Goal: Task Accomplishment & Management: Complete application form

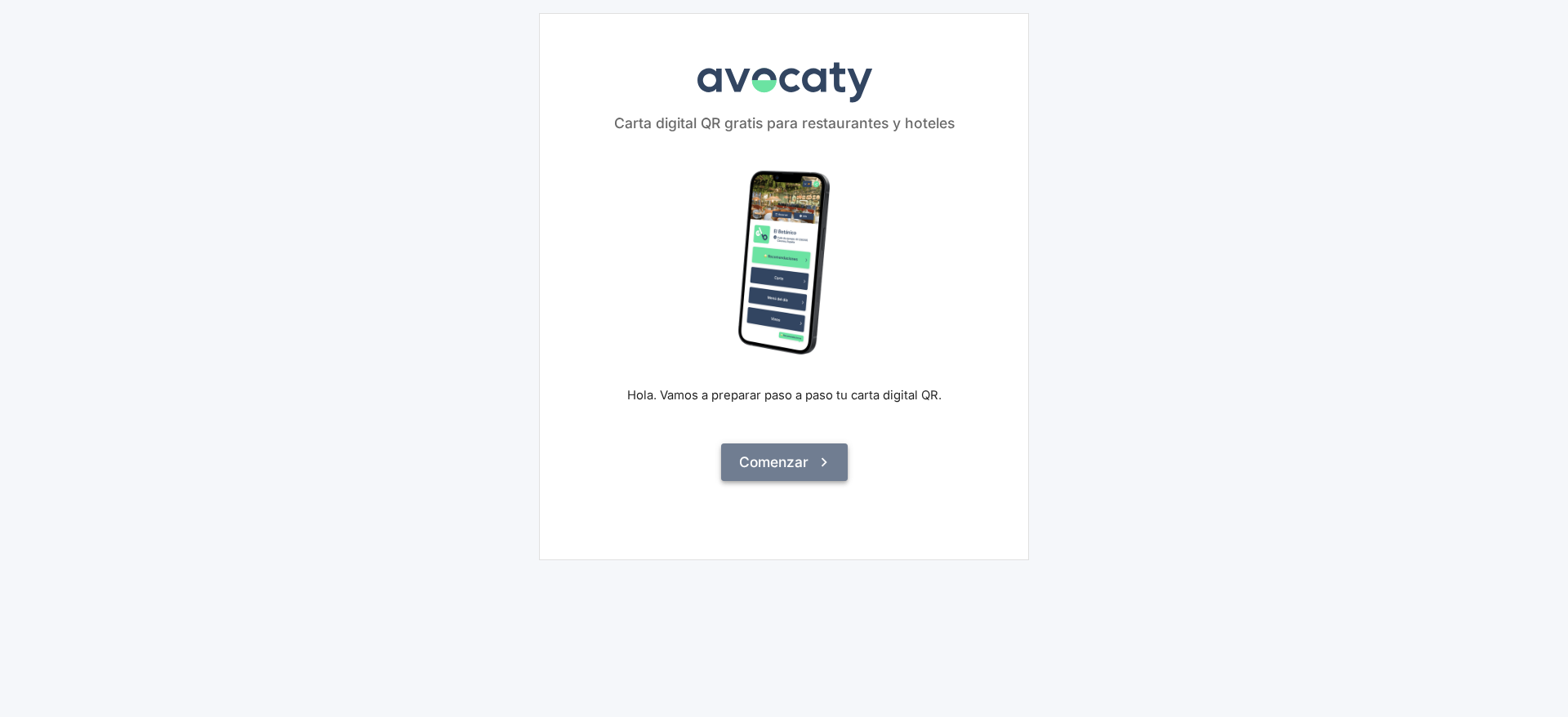
click at [840, 475] on button "Comenzar" at bounding box center [784, 463] width 126 height 38
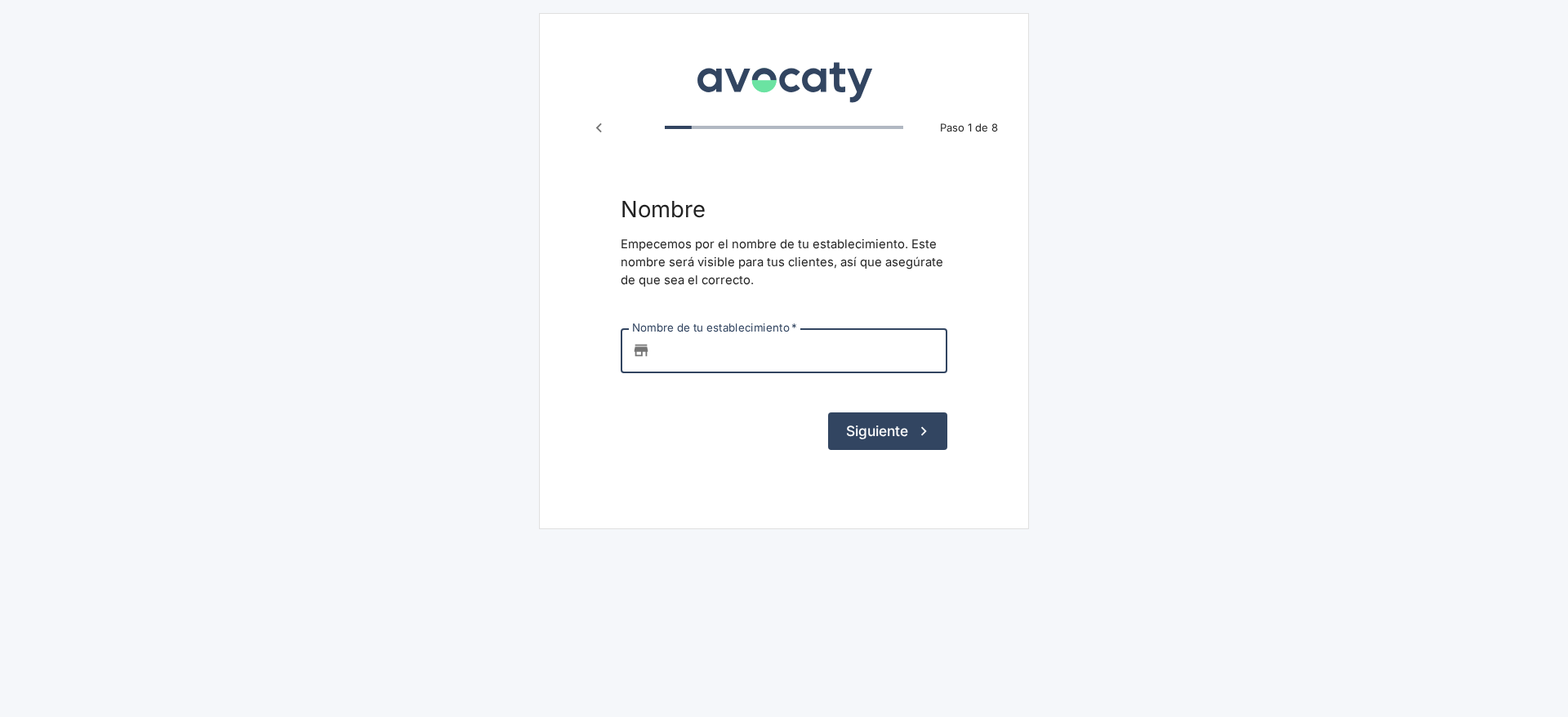
click at [830, 349] on input "Nombre de tu establecimiento   *" at bounding box center [802, 350] width 291 height 44
type input "Akelarre"
click at [896, 429] on button "Siguiente" at bounding box center [888, 432] width 120 height 38
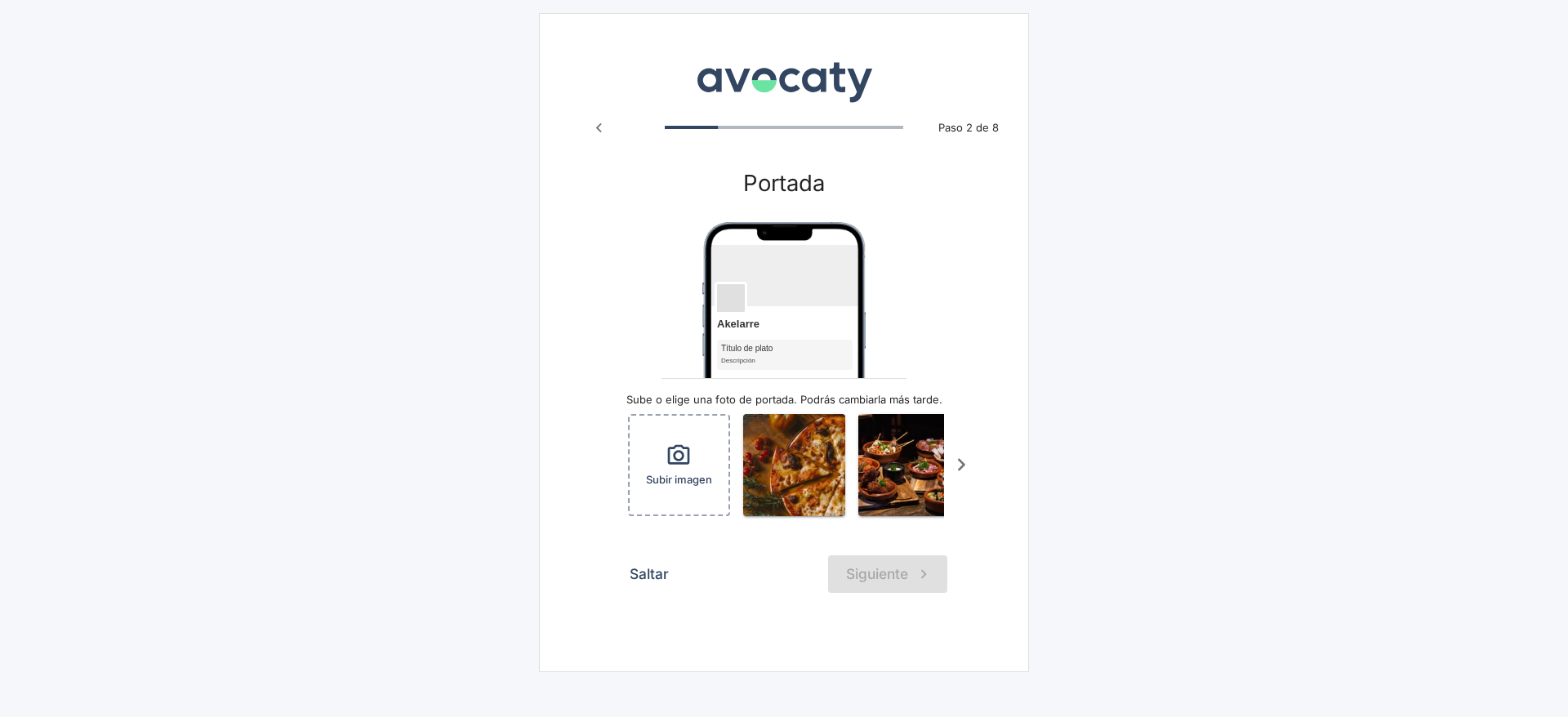
click at [895, 585] on div "Saltar Siguiente" at bounding box center [784, 574] width 327 height 38
click at [648, 590] on button "Saltar" at bounding box center [649, 574] width 57 height 38
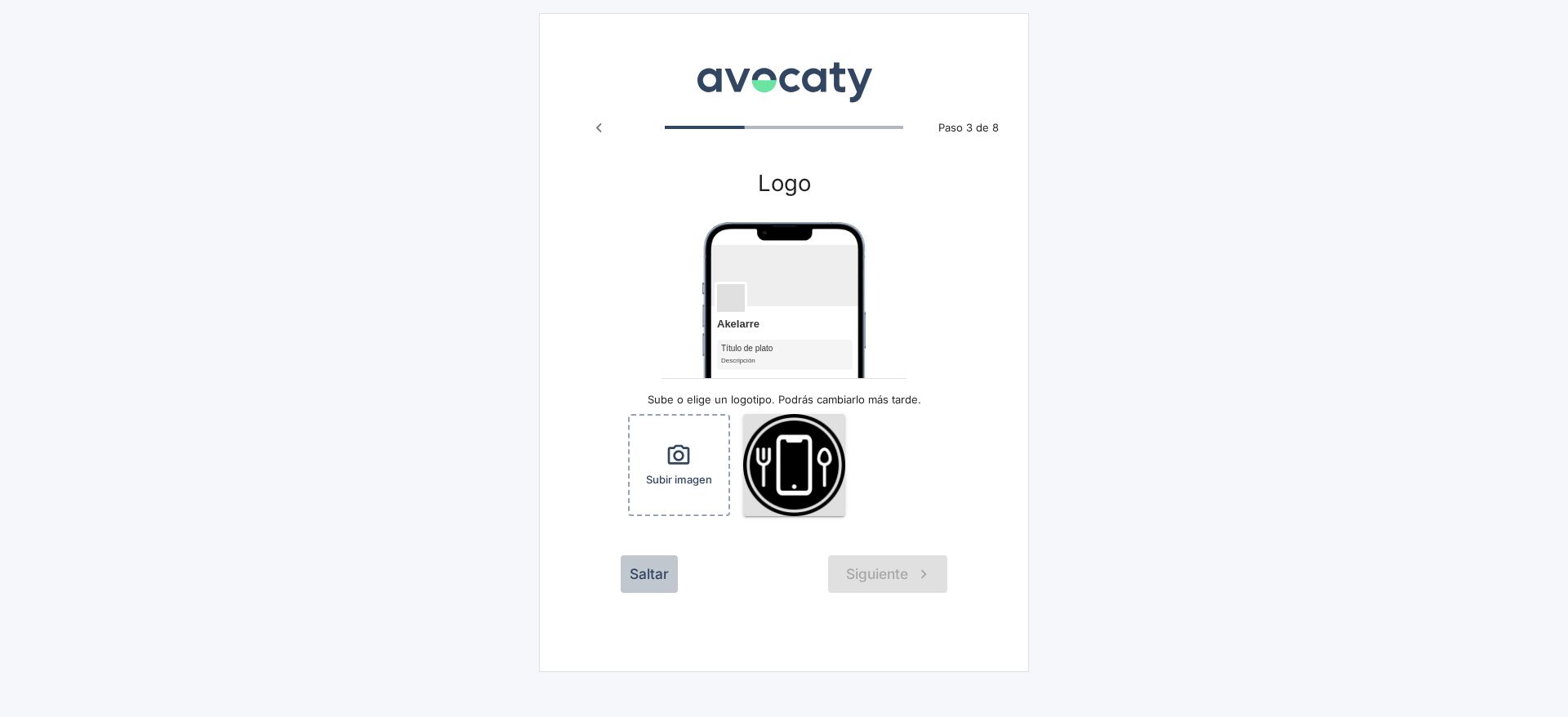
click at [647, 588] on button "Saltar" at bounding box center [649, 574] width 57 height 38
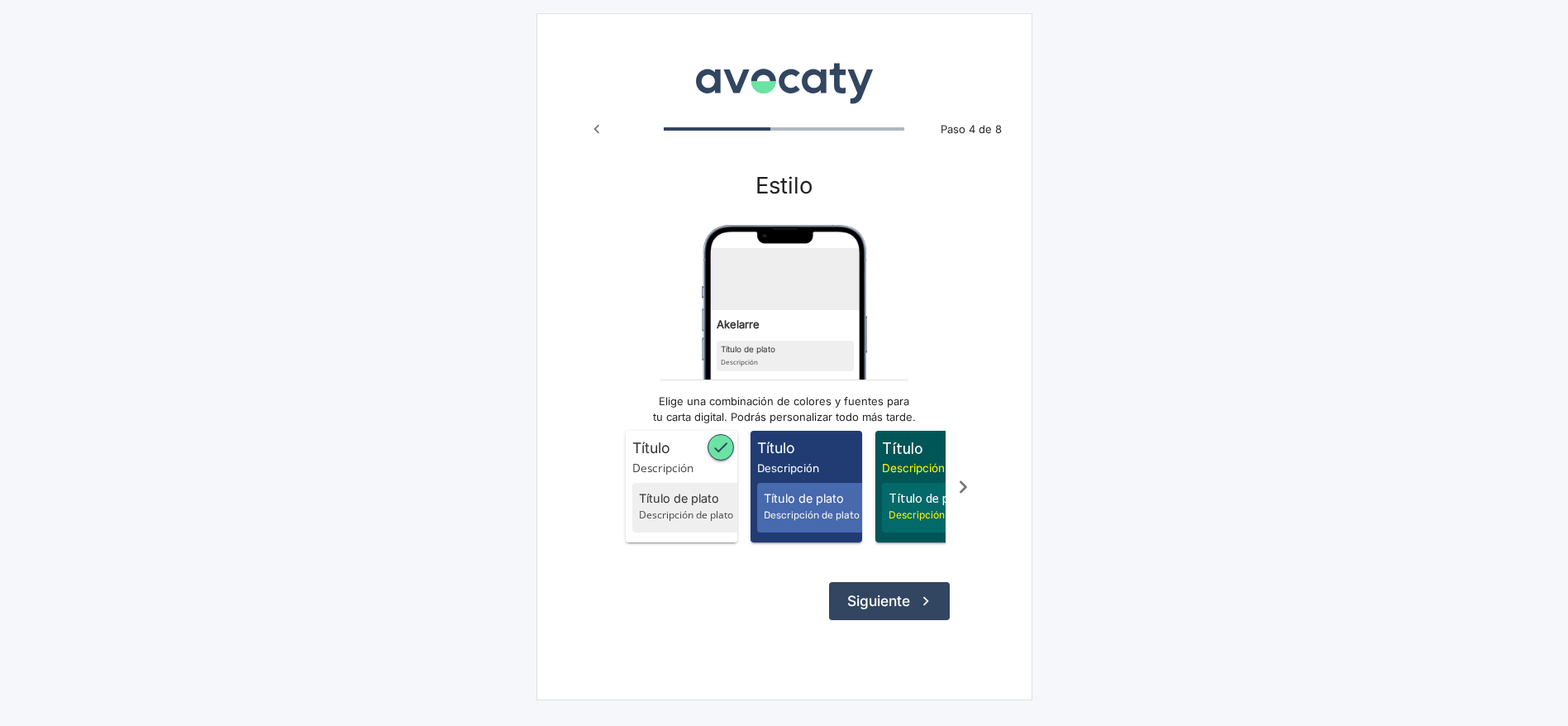
click at [870, 641] on div "Avocaty Paso 4 de 8 Estilo Akelarre Título de plato Descripción Elige una combi…" at bounding box center [784, 357] width 496 height 687
click at [864, 620] on button "Siguiente" at bounding box center [889, 601] width 121 height 38
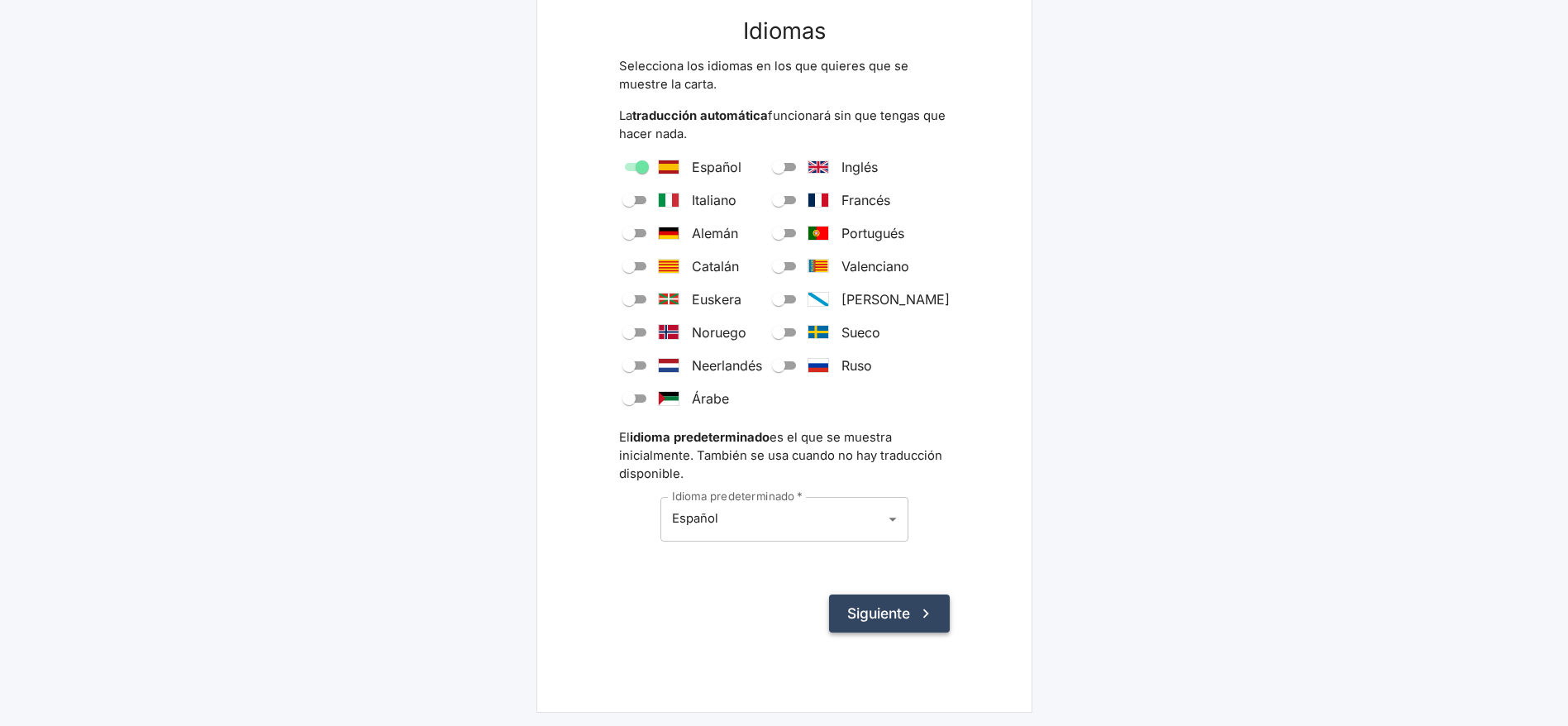
click at [885, 624] on button "Siguiente" at bounding box center [889, 613] width 121 height 38
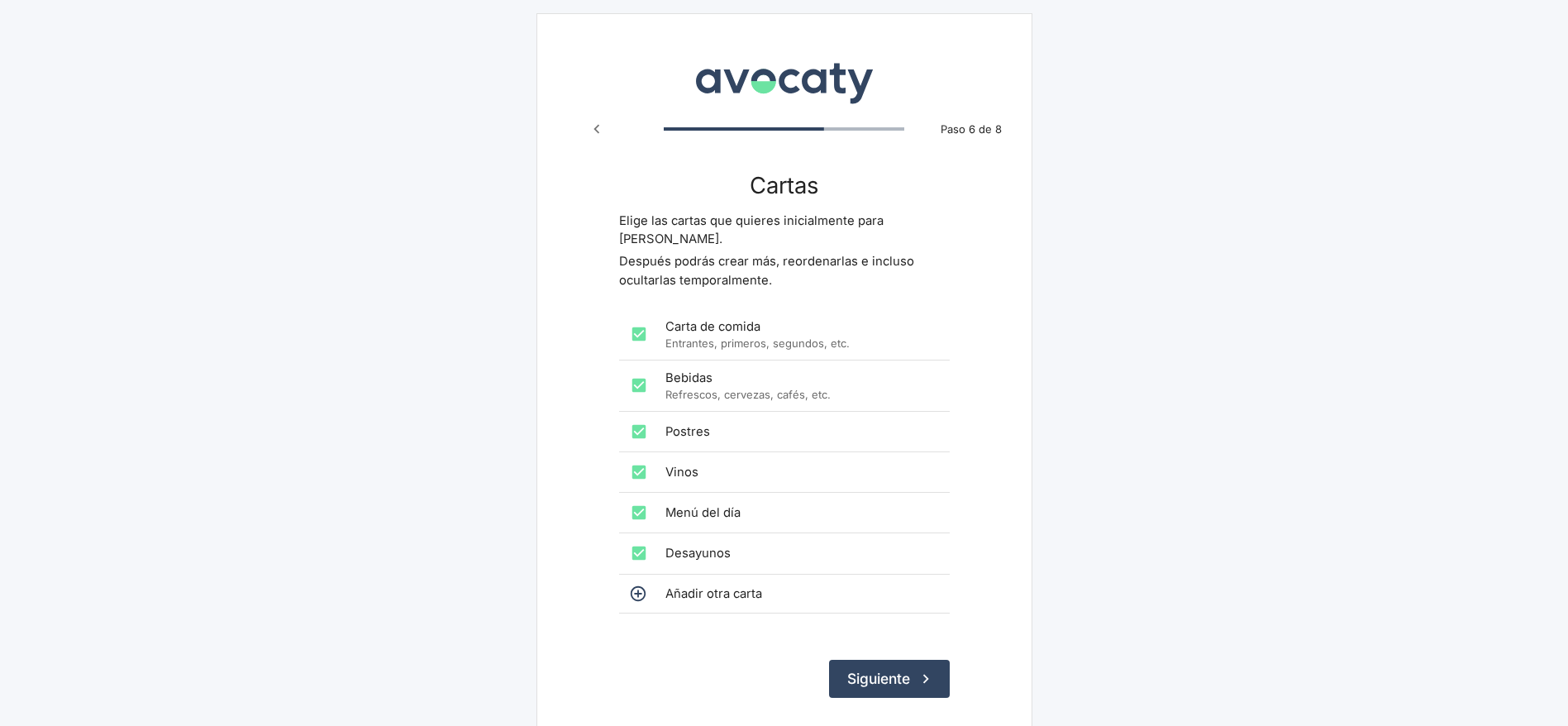
click at [855, 660] on button "Siguiente" at bounding box center [889, 679] width 121 height 38
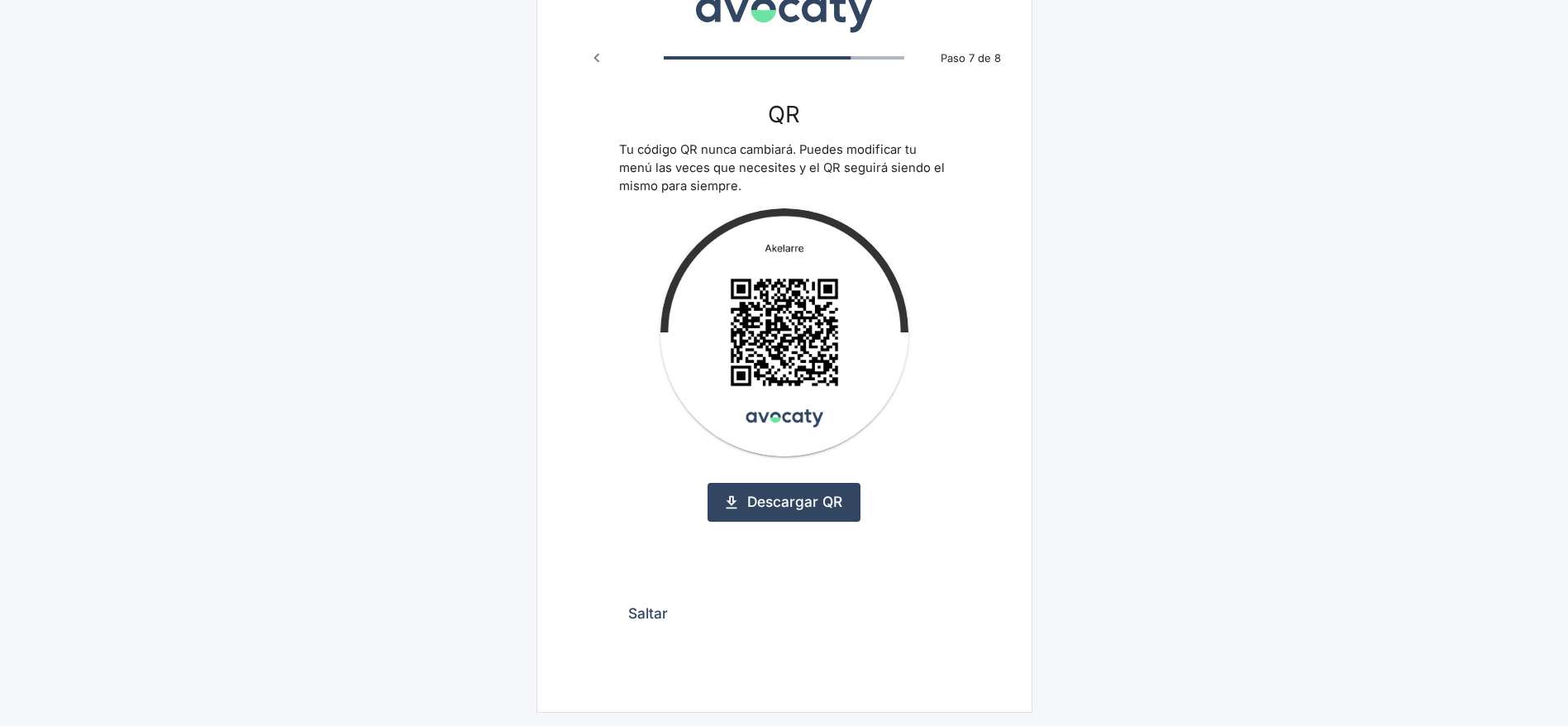
drag, startPoint x: 654, startPoint y: 614, endPoint x: 666, endPoint y: 612, distance: 12.2
click at [654, 614] on button "Saltar" at bounding box center [648, 613] width 58 height 38
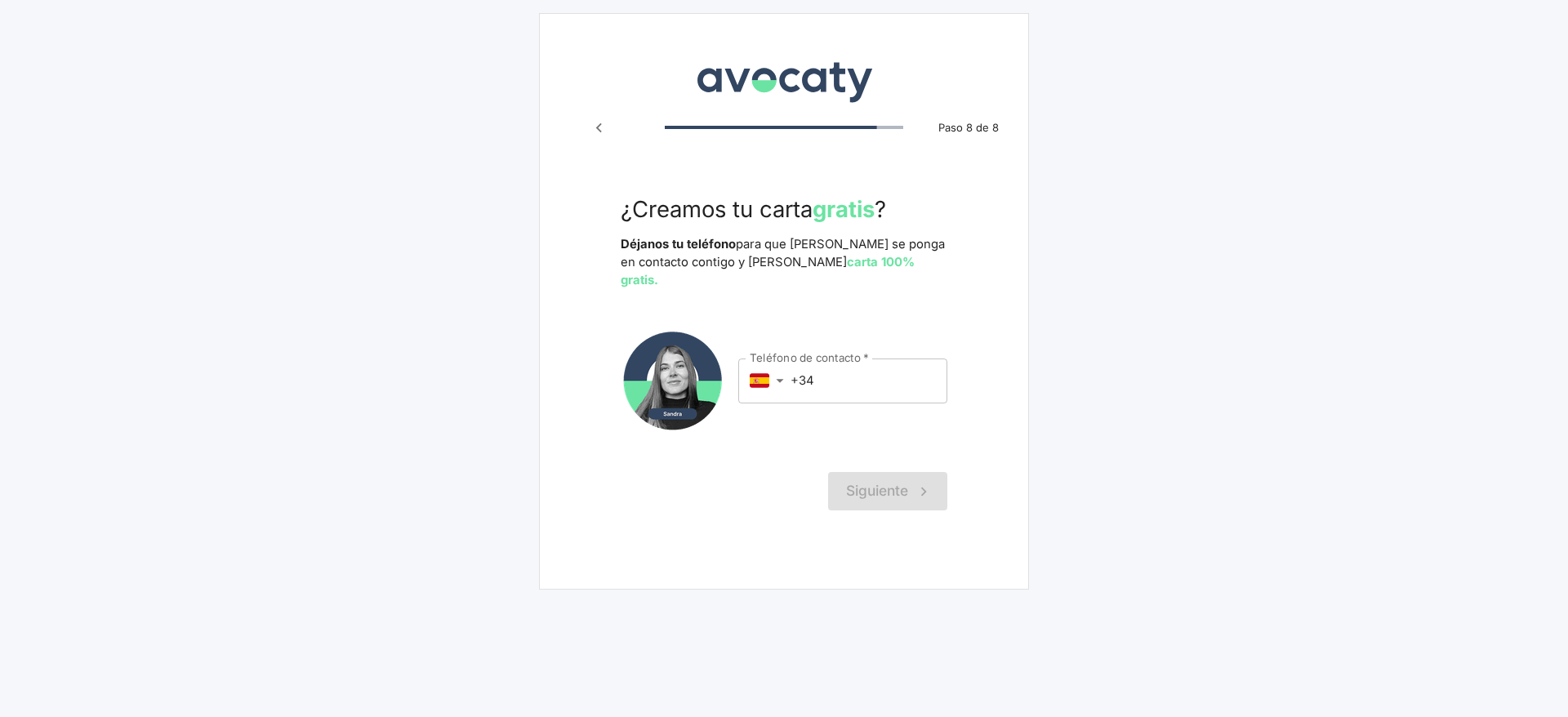
click at [879, 358] on input "+34" at bounding box center [869, 380] width 156 height 44
type input "+34 607 410 463"
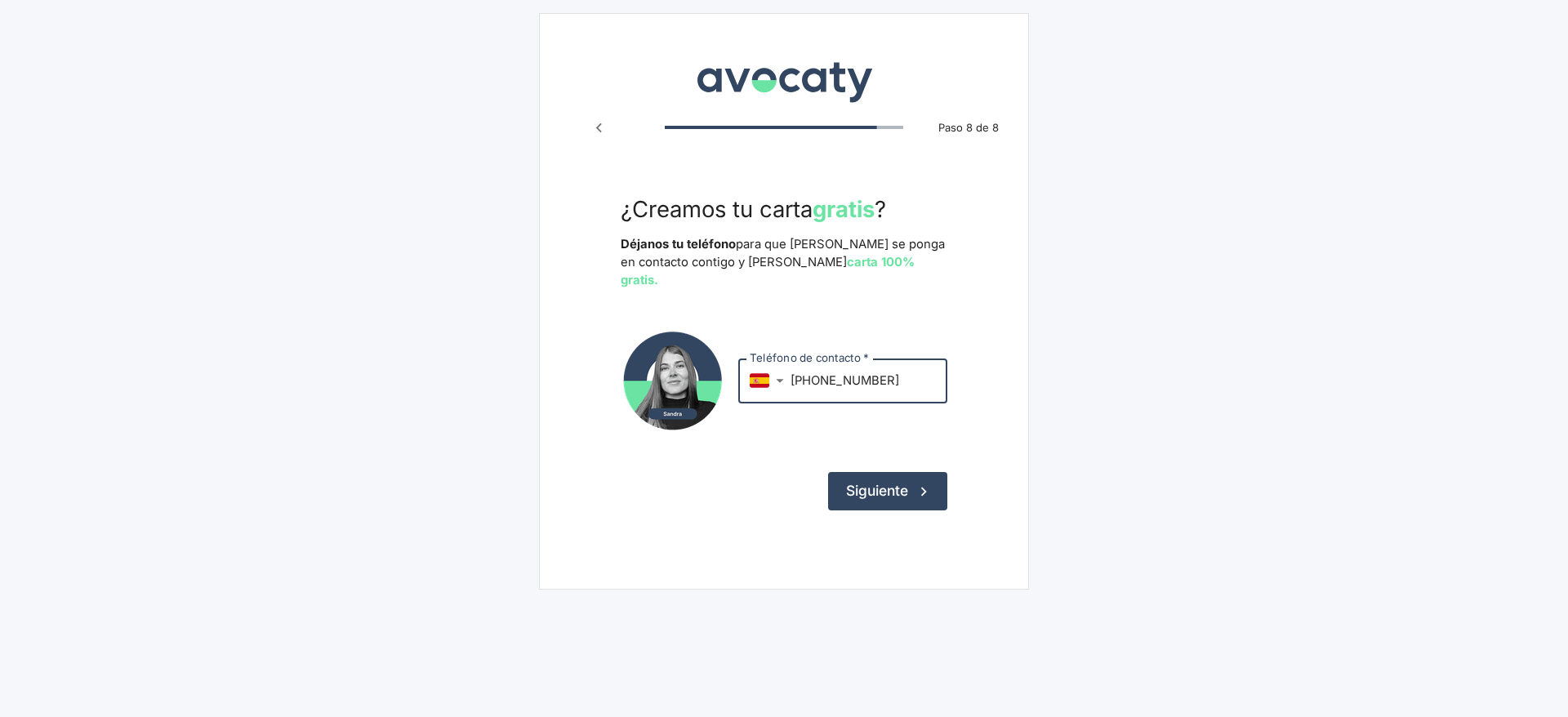
click at [890, 446] on form "¿Creamos tu carta gratis ? Déjanos tu teléfono para que Sandra se ponga en cont…" at bounding box center [784, 353] width 327 height 315
click at [891, 472] on button "Siguiente" at bounding box center [888, 491] width 120 height 38
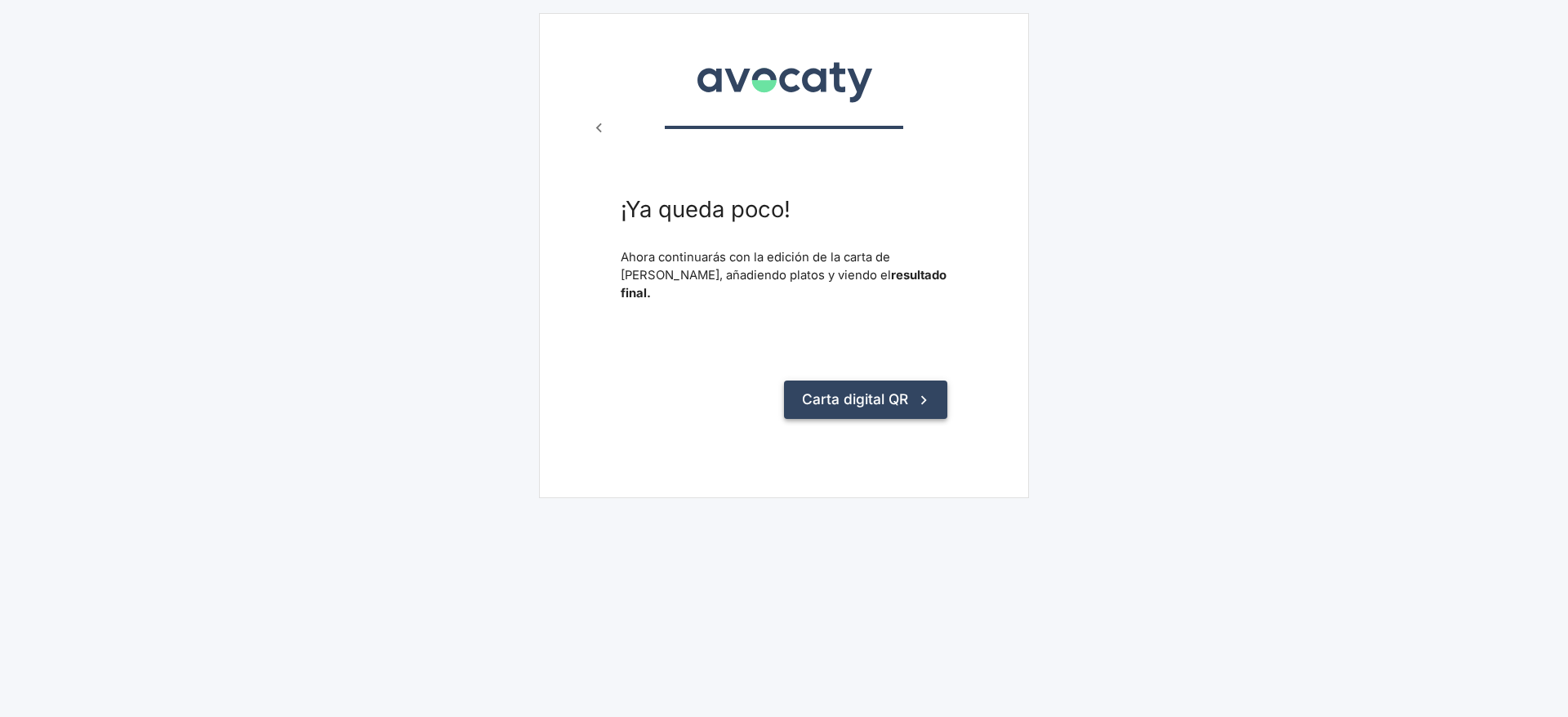
click at [889, 383] on button "Carta digital QR" at bounding box center [865, 399] width 163 height 38
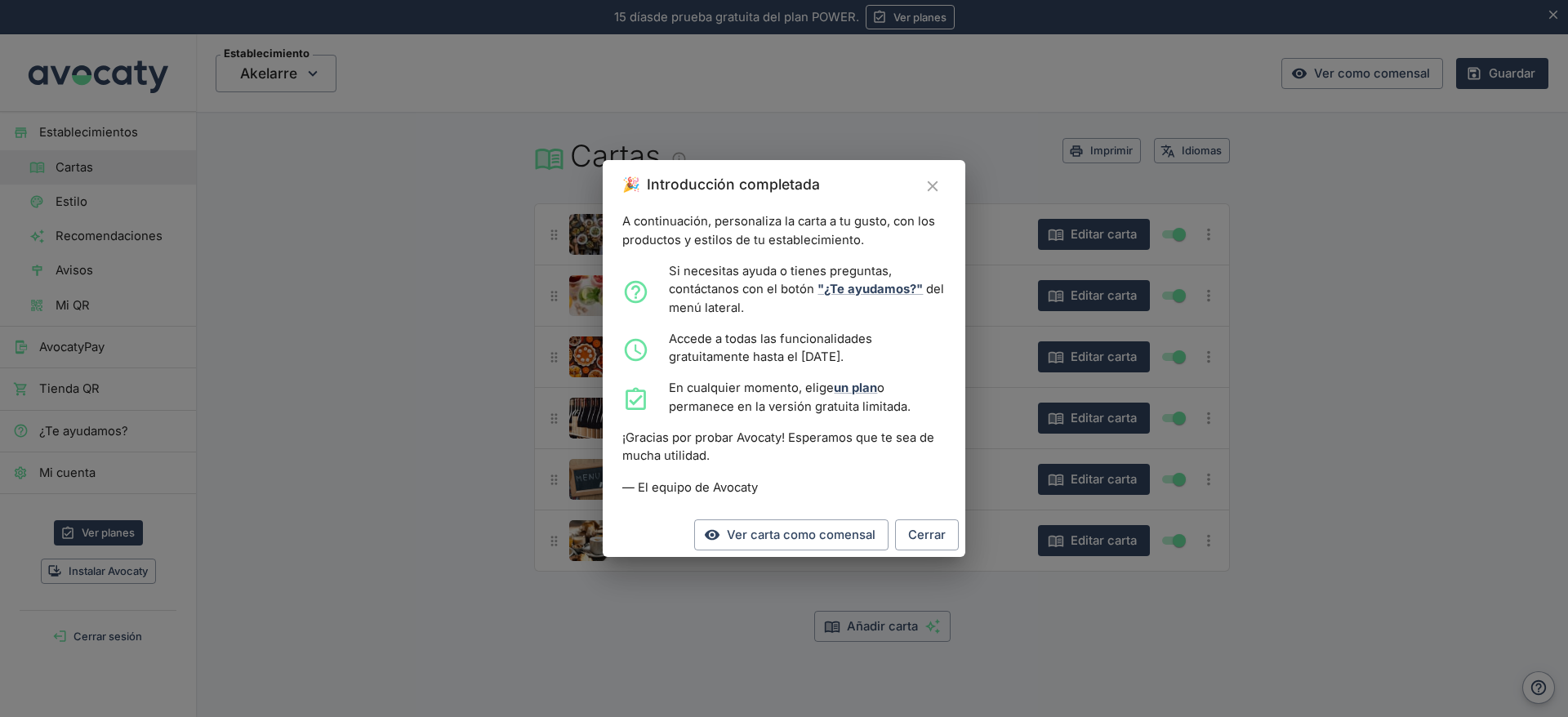
click at [928, 177] on icon "Cerrar" at bounding box center [932, 186] width 18 height 18
